Goal: Task Accomplishment & Management: Manage account settings

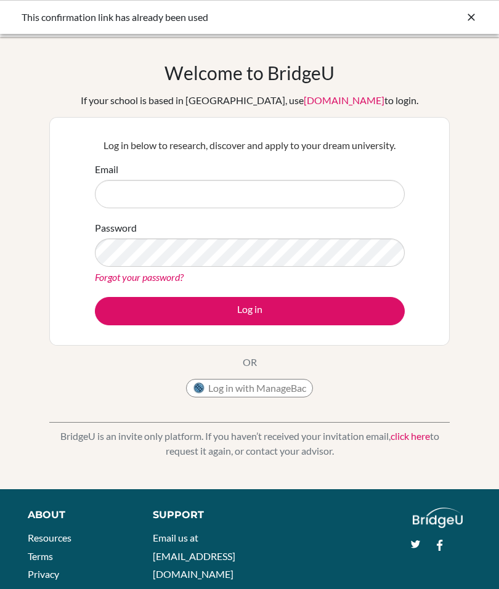
click at [386, 173] on div "Email" at bounding box center [250, 185] width 310 height 46
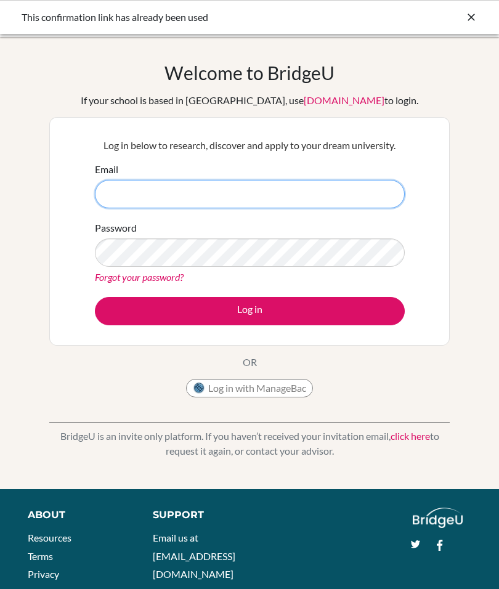
click at [387, 186] on input "Email" at bounding box center [250, 194] width 310 height 28
click at [381, 197] on input "mia" at bounding box center [250, 194] width 310 height 28
type input "[EMAIL_ADDRESS][PERSON_NAME][DOMAIN_NAME]"
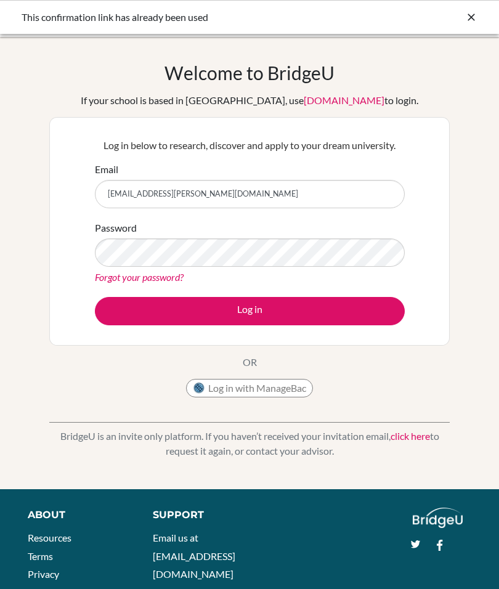
click at [135, 293] on form "Email mia.godoy@declamposchool.org Password Forgot your password? Log in" at bounding box center [250, 243] width 310 height 163
click at [132, 314] on button "Log in" at bounding box center [250, 311] width 310 height 28
click at [347, 193] on input "[EMAIL_ADDRESS][PERSON_NAME][DOMAIN_NAME]" at bounding box center [250, 194] width 310 height 28
type input "mia.god"
click at [111, 278] on link "Forgot your password?" at bounding box center [139, 277] width 89 height 12
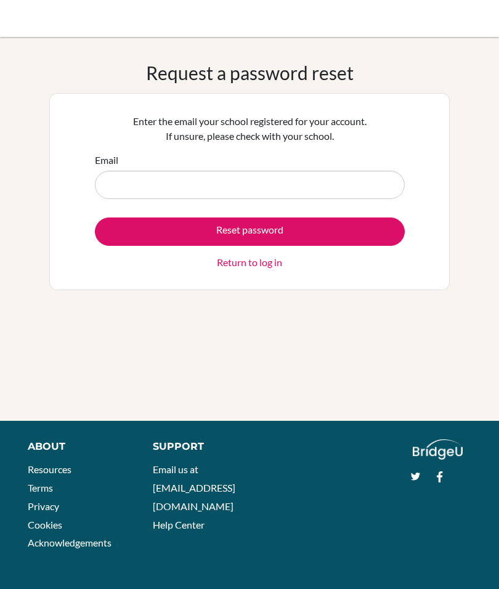
click at [120, 188] on input "Email" at bounding box center [250, 185] width 310 height 28
type input "[EMAIL_ADDRESS][PERSON_NAME][DOMAIN_NAME]"
click at [134, 230] on button "Reset password" at bounding box center [250, 231] width 310 height 28
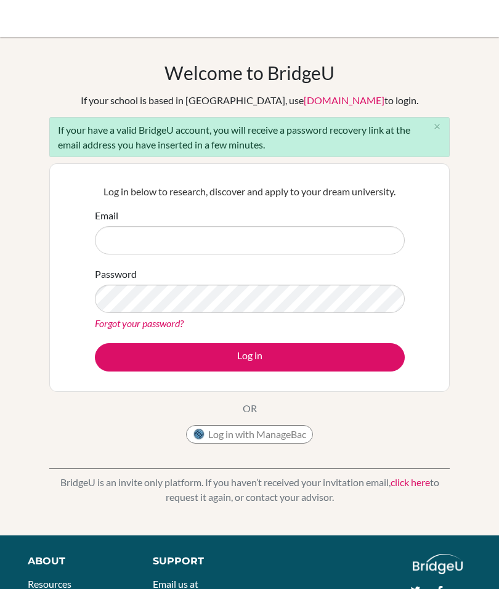
click at [414, 487] on link "click here" at bounding box center [410, 482] width 39 height 12
click at [421, 484] on link "click here" at bounding box center [410, 482] width 39 height 12
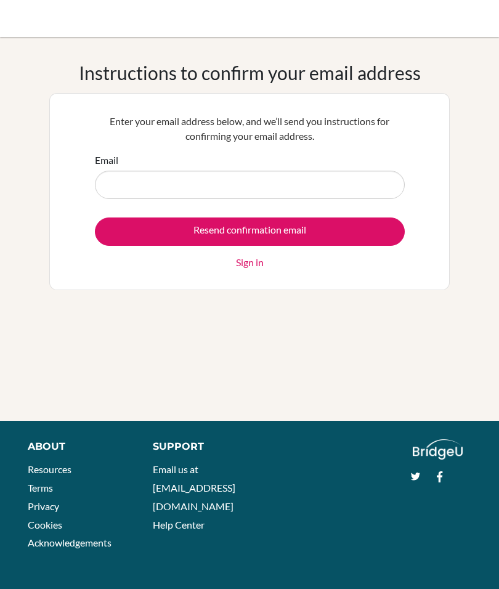
click at [247, 258] on link "Sign in" at bounding box center [250, 262] width 28 height 15
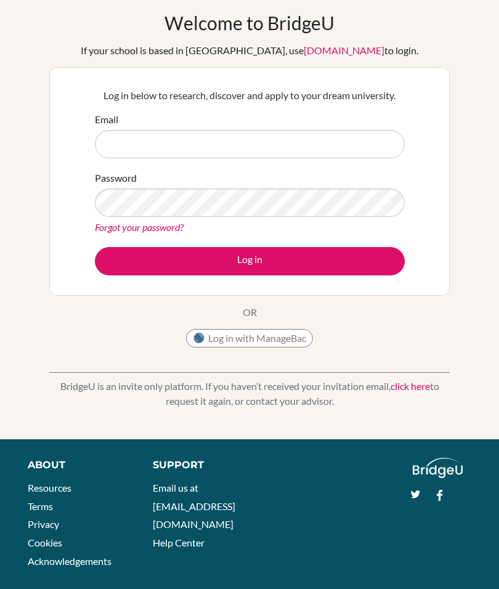
scroll to position [66, 0]
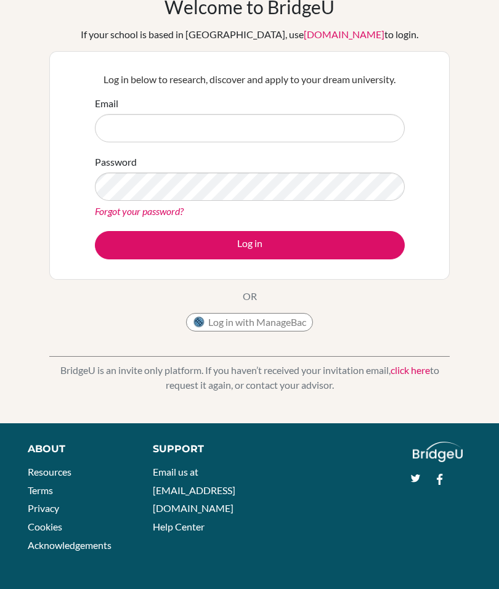
click at [188, 463] on li "Email us at [EMAIL_ADDRESS][DOMAIN_NAME]" at bounding box center [196, 490] width 86 height 55
click at [181, 466] on link "Email us at [EMAIL_ADDRESS][DOMAIN_NAME]" at bounding box center [194, 490] width 83 height 48
